Goal: Transaction & Acquisition: Purchase product/service

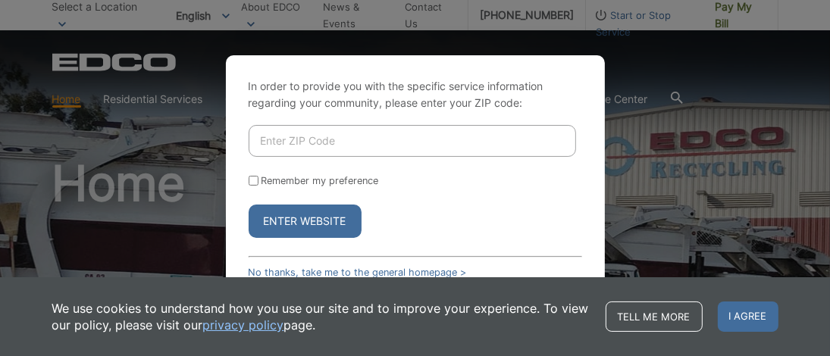
type input "92081"
click at [253, 181] on input "Remember my preference" at bounding box center [254, 181] width 10 height 10
checkbox input "true"
click at [294, 224] on button "Enter Website" at bounding box center [305, 221] width 113 height 33
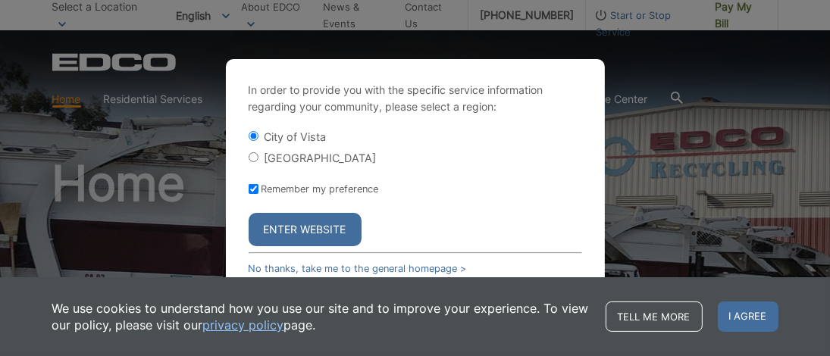
click at [314, 228] on button "Enter Website" at bounding box center [305, 229] width 113 height 33
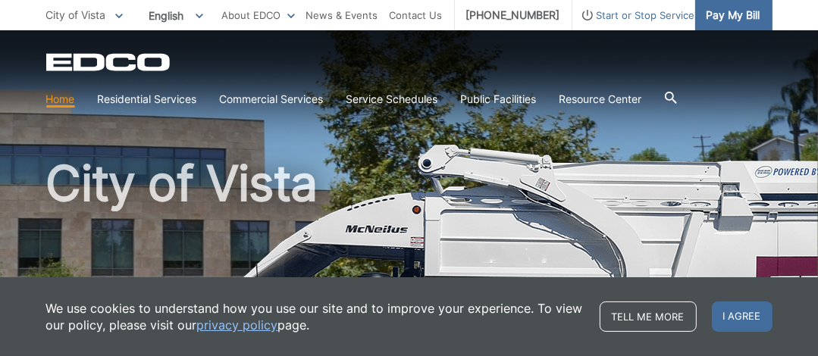
click at [733, 20] on span "Pay My Bill" at bounding box center [733, 15] width 54 height 17
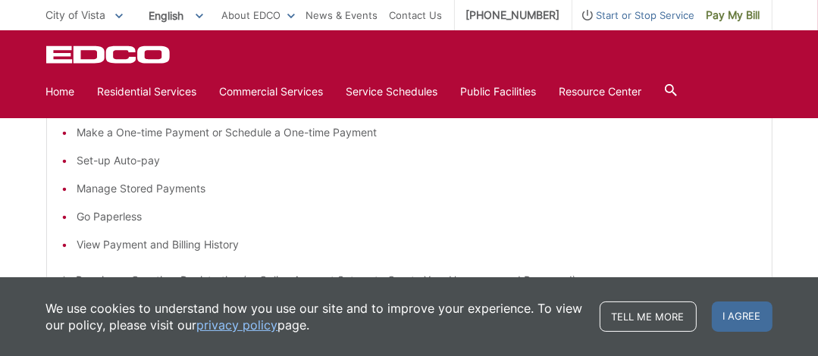
scroll to position [227, 0]
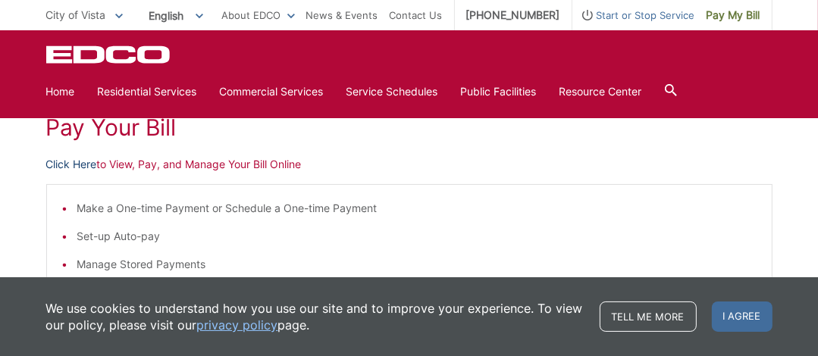
click at [69, 160] on link "Click Here" at bounding box center [71, 164] width 51 height 17
